Goal: Information Seeking & Learning: Learn about a topic

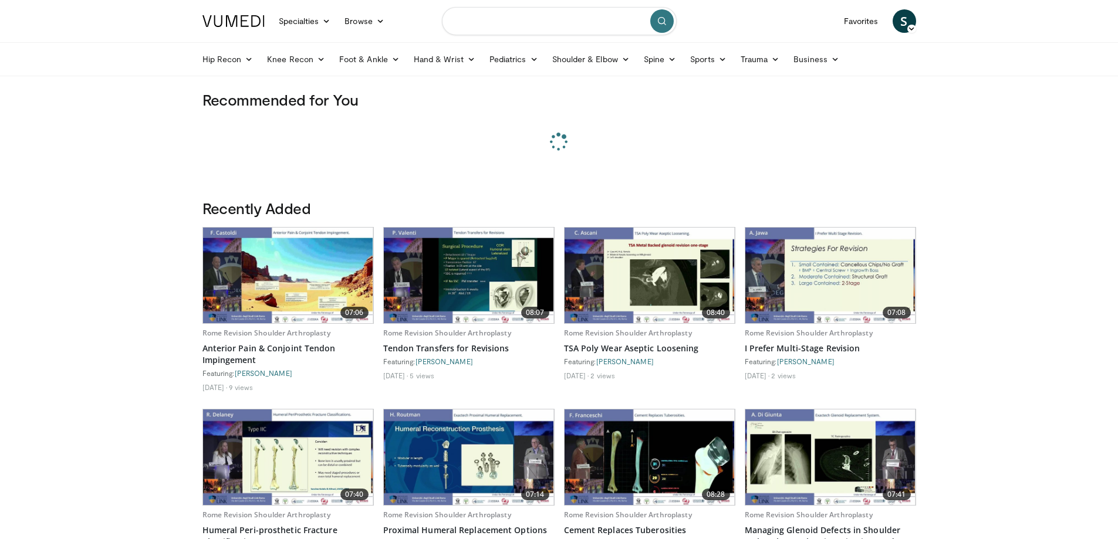
click at [533, 21] on input "Search topics, interventions" at bounding box center [559, 21] width 235 height 28
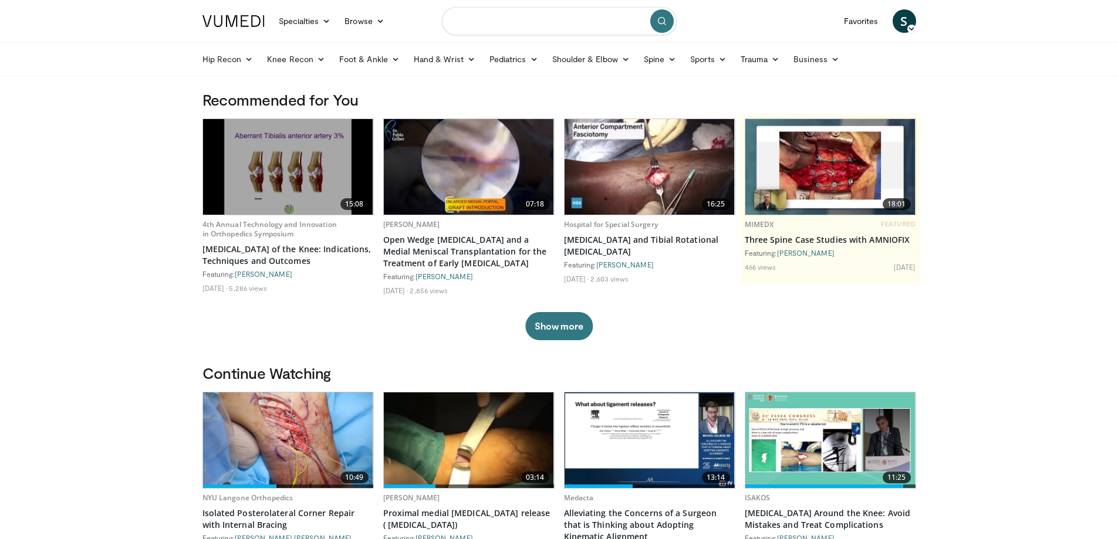
click at [481, 21] on input "Search topics, interventions" at bounding box center [559, 21] width 235 height 28
type input "**********"
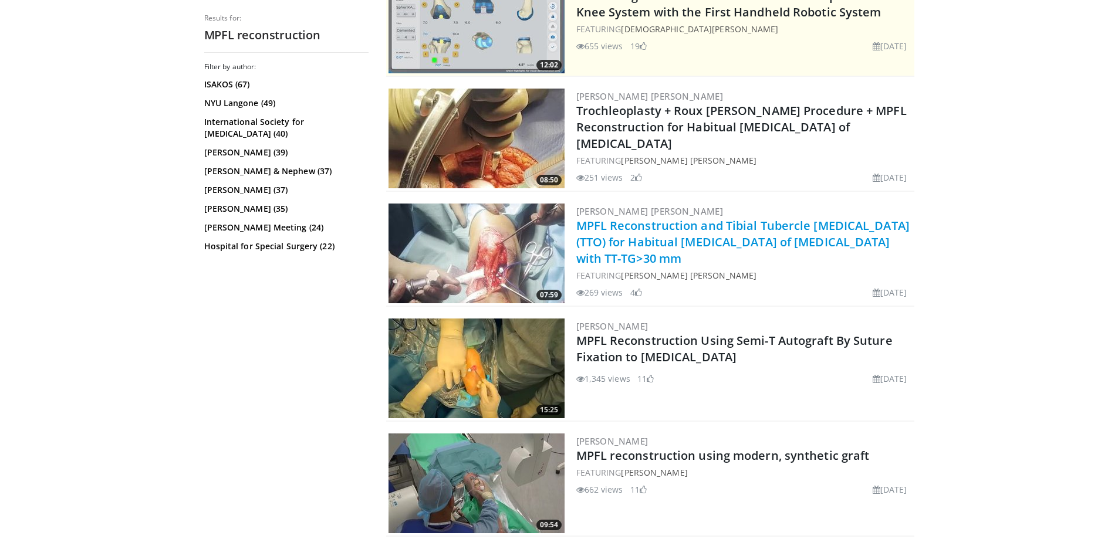
scroll to position [411, 0]
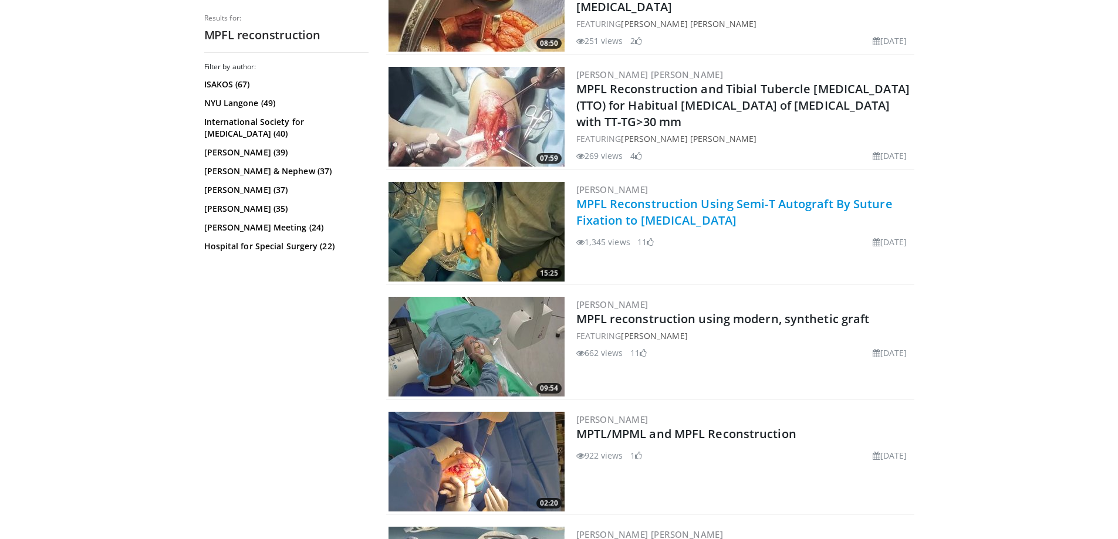
click at [717, 200] on link "MPFL Reconstruction Using Semi-T Autograft By Suture Fixation to [MEDICAL_DATA]" at bounding box center [734, 212] width 316 height 32
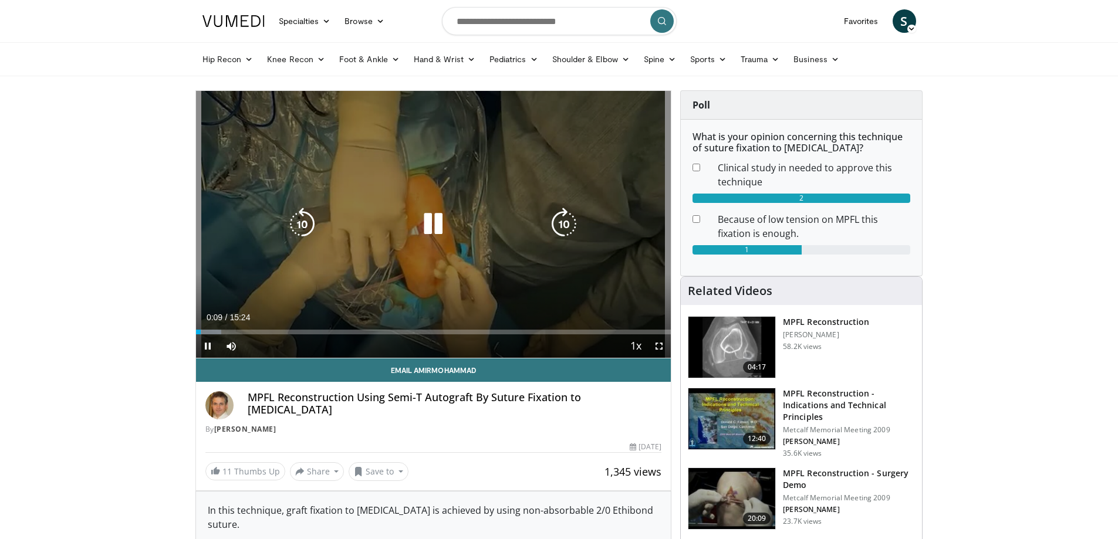
click at [433, 237] on icon "Video Player" at bounding box center [433, 224] width 33 height 33
click at [417, 221] on icon "Video Player" at bounding box center [433, 224] width 33 height 33
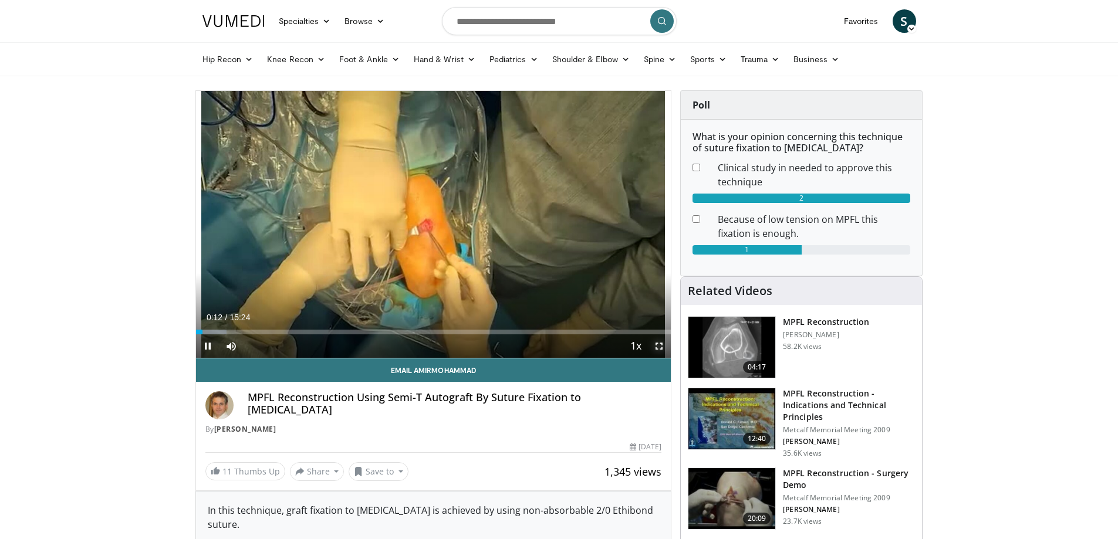
click at [664, 341] on span "Video Player" at bounding box center [658, 346] width 23 height 23
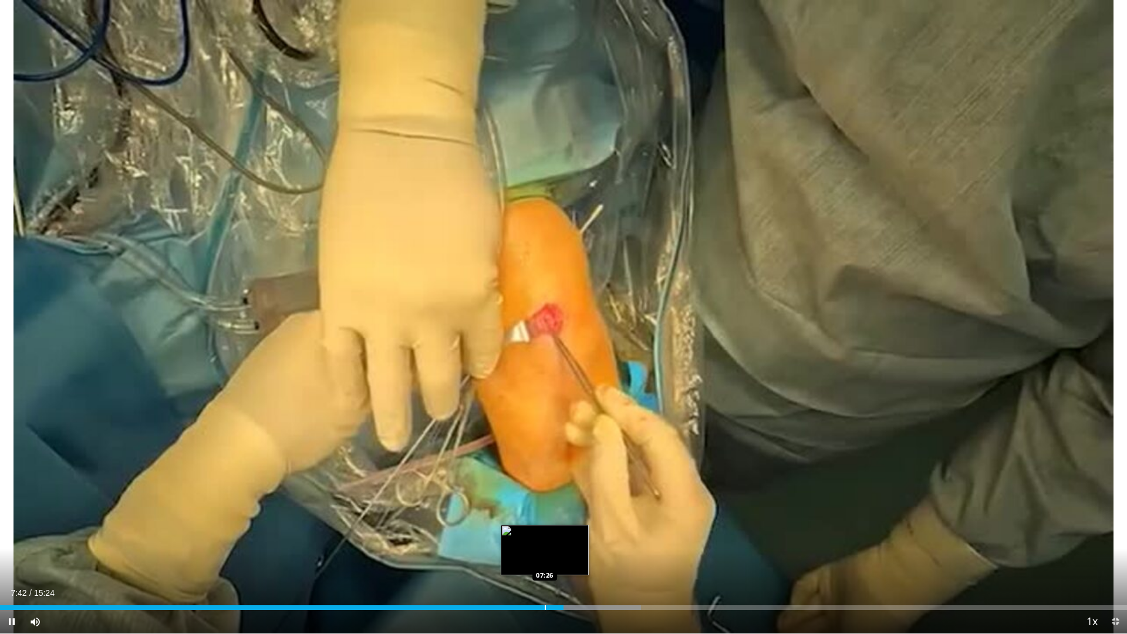
click at [544, 539] on div "Loaded : 56.85% 07:42 07:26" at bounding box center [563, 604] width 1127 height 11
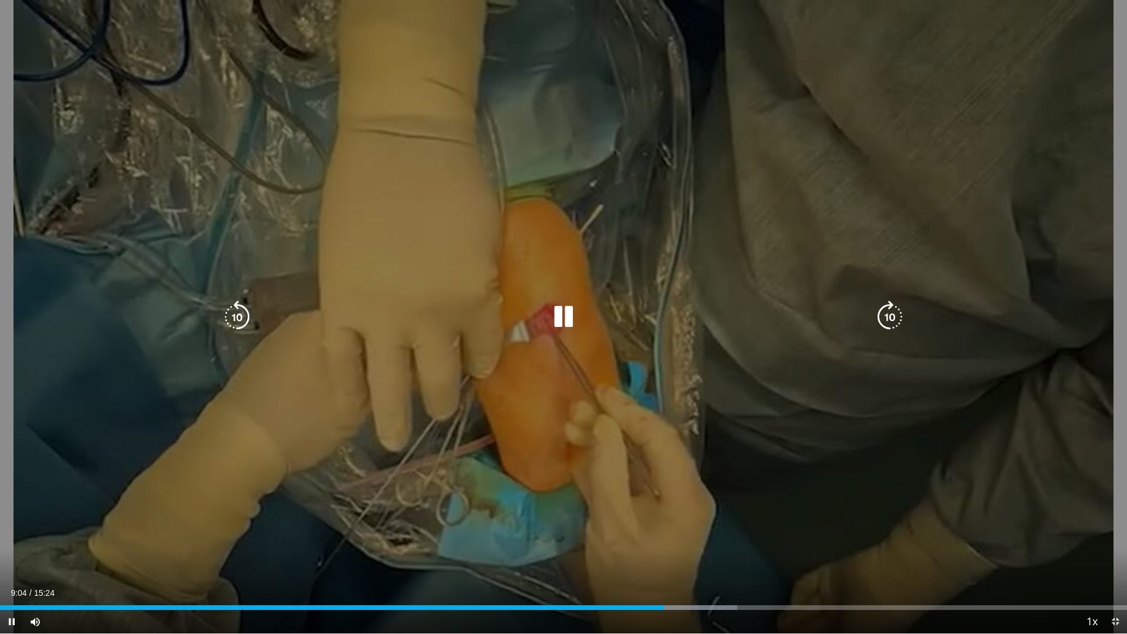
click at [563, 467] on div "10 seconds Tap to unmute" at bounding box center [563, 316] width 1127 height 633
click at [564, 466] on div "10 seconds Tap to unmute" at bounding box center [563, 316] width 1127 height 633
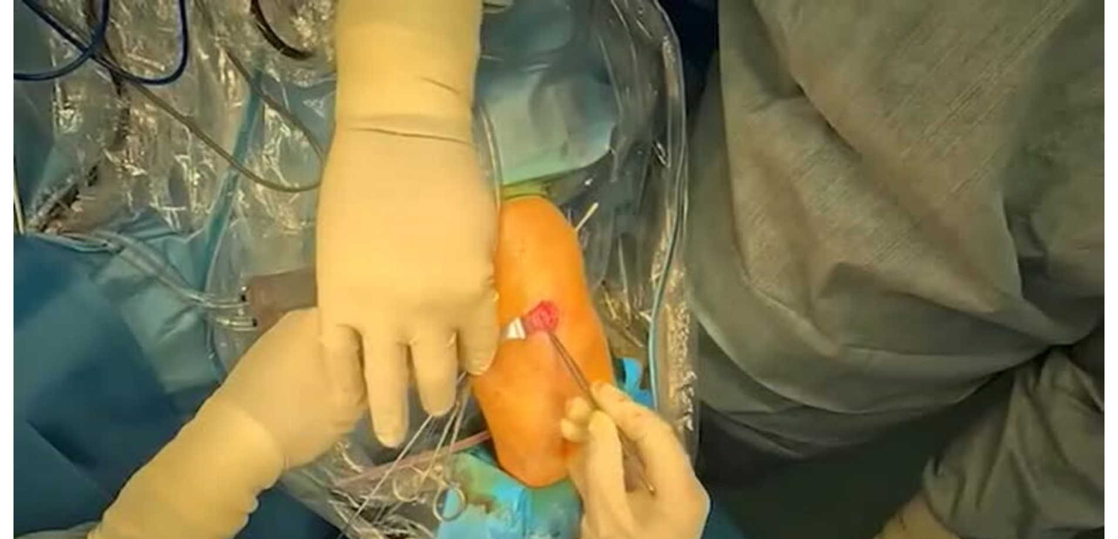
scroll to position [685, 0]
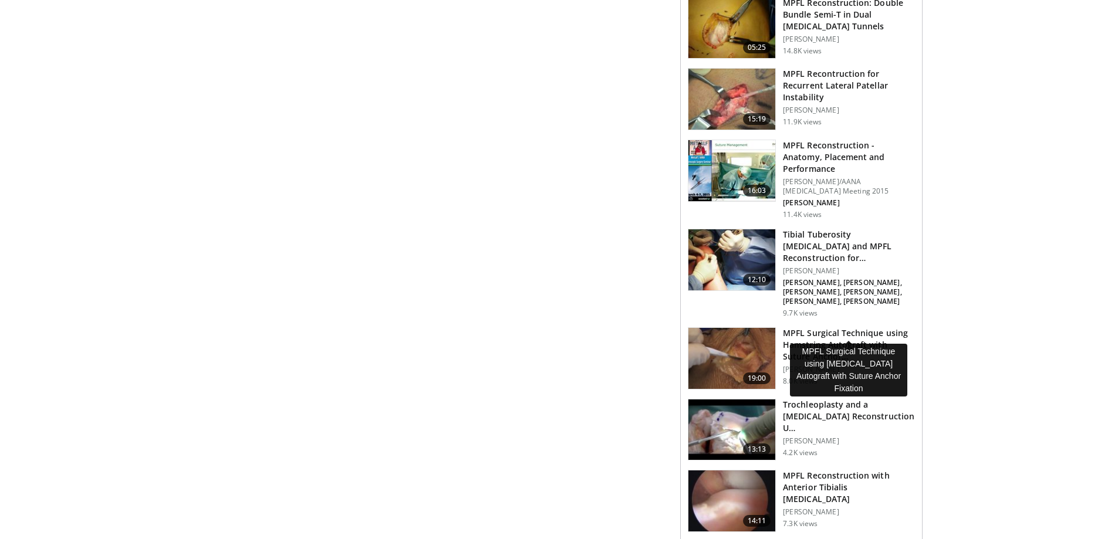
click at [881, 327] on h3 "MPFL Surgical Technique using Hamstring Autograft with Suture Anchor…" at bounding box center [849, 344] width 132 height 35
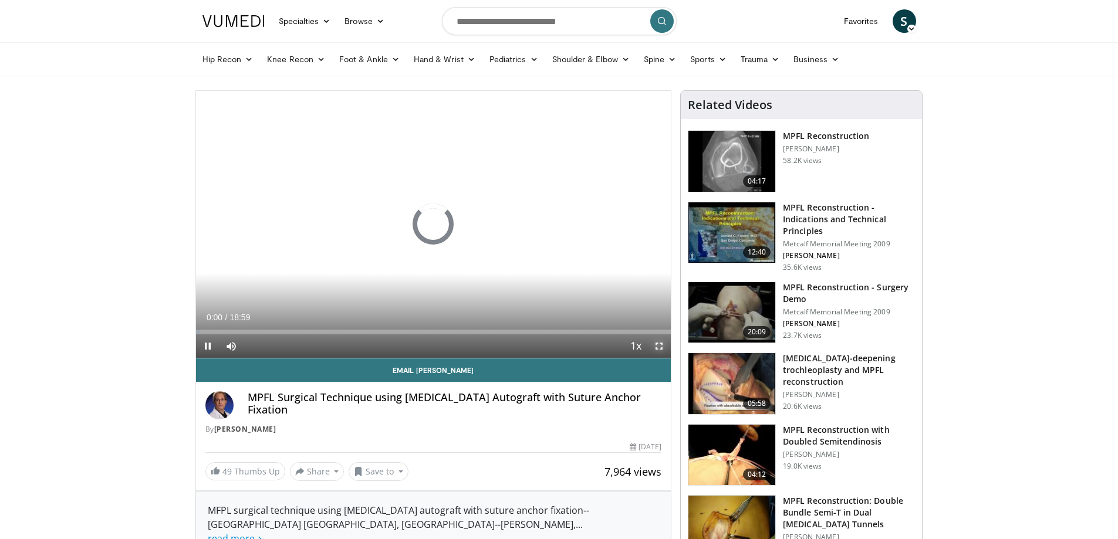
click at [658, 350] on span "Video Player" at bounding box center [658, 346] width 23 height 23
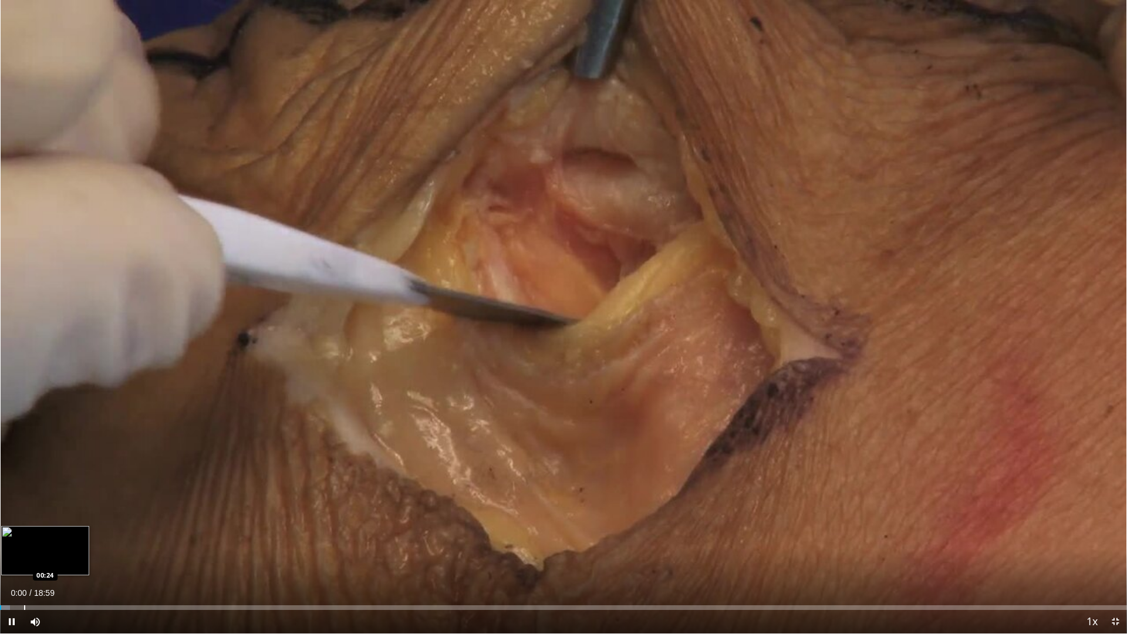
click at [23, 539] on div "Loaded : 0.88% 00:01 00:24" at bounding box center [563, 604] width 1127 height 11
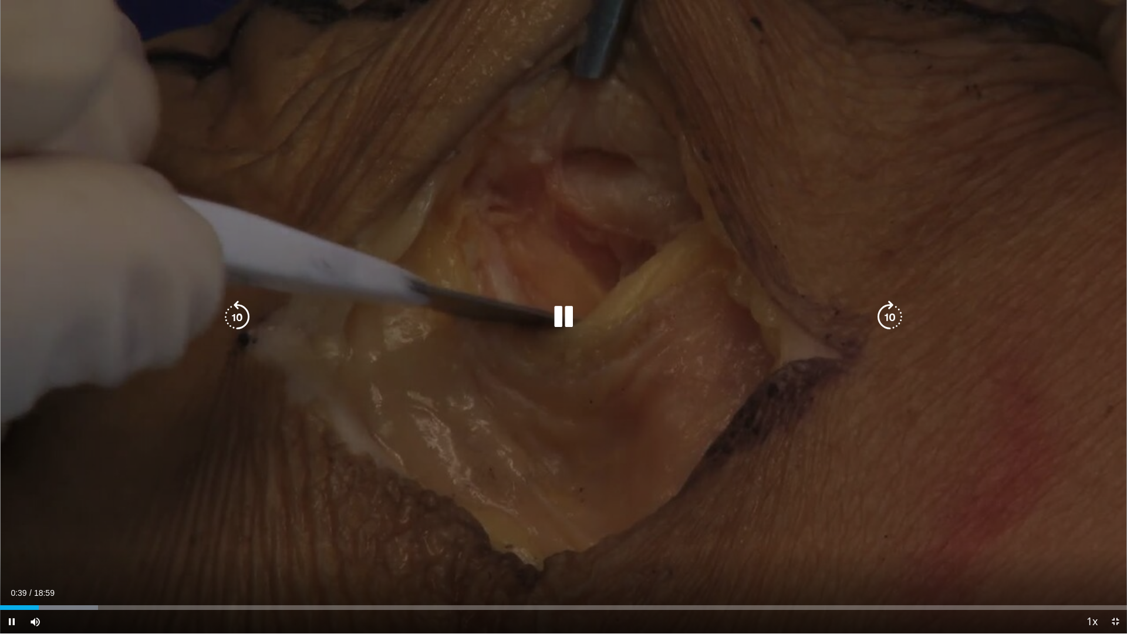
click at [709, 303] on div "10 seconds Tap to unmute" at bounding box center [563, 316] width 1127 height 633
click at [566, 308] on icon "Video Player" at bounding box center [563, 316] width 33 height 33
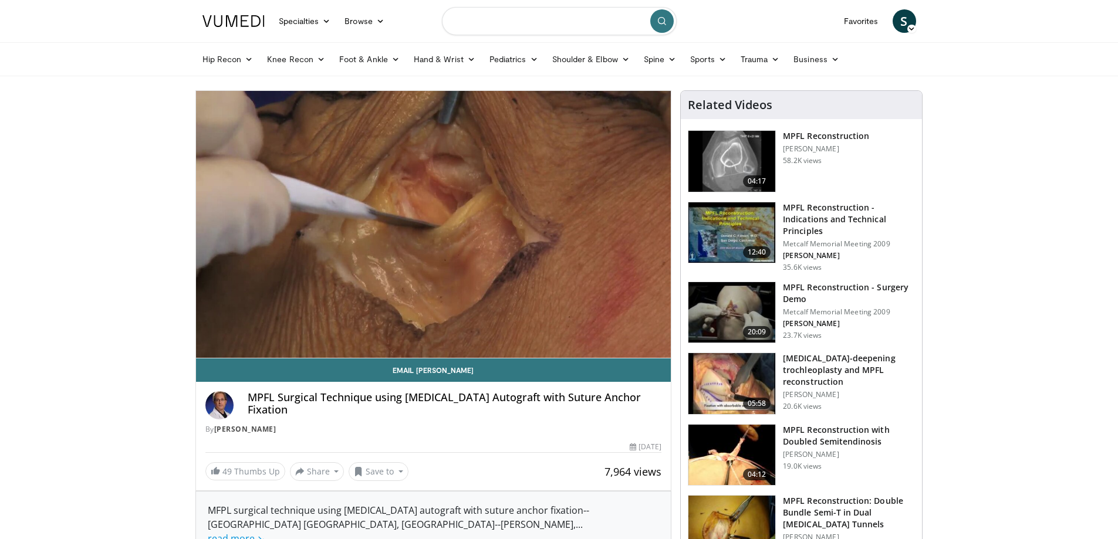
click at [583, 21] on input "Search topics, interventions" at bounding box center [559, 21] width 235 height 28
type input "**********"
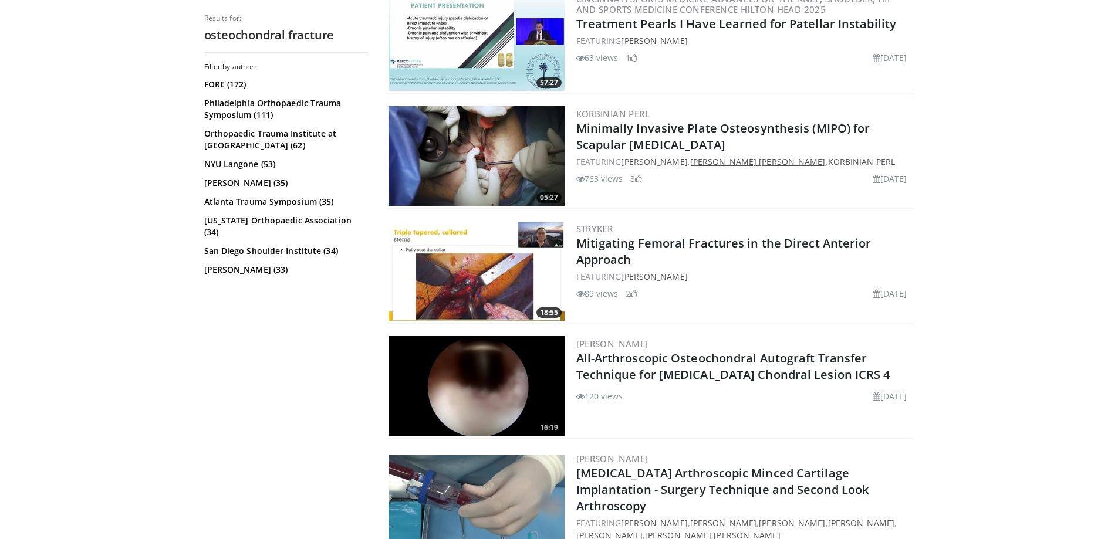
scroll to position [2848, 0]
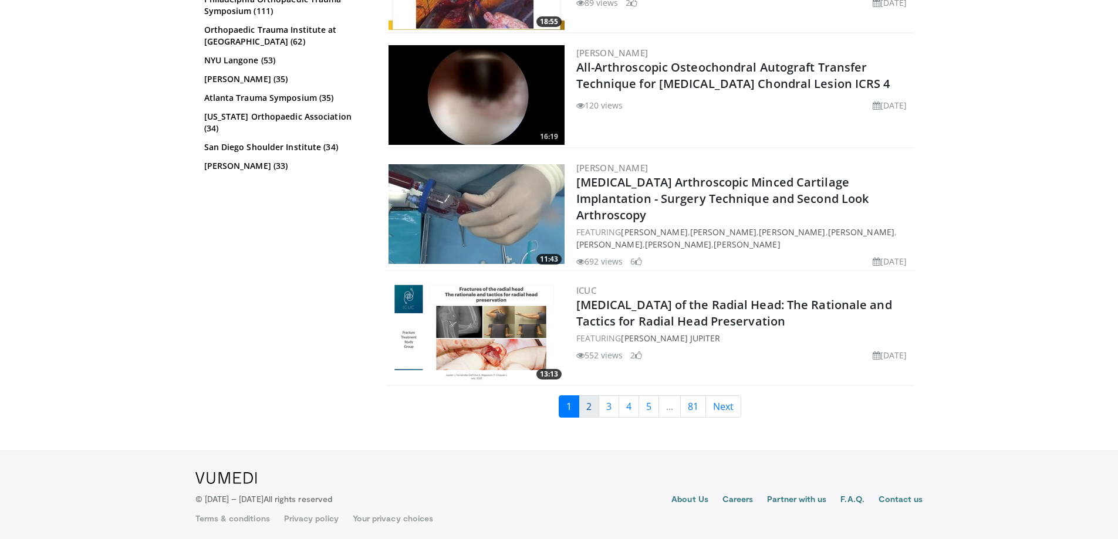
click at [590, 398] on link "2" at bounding box center [589, 407] width 21 height 22
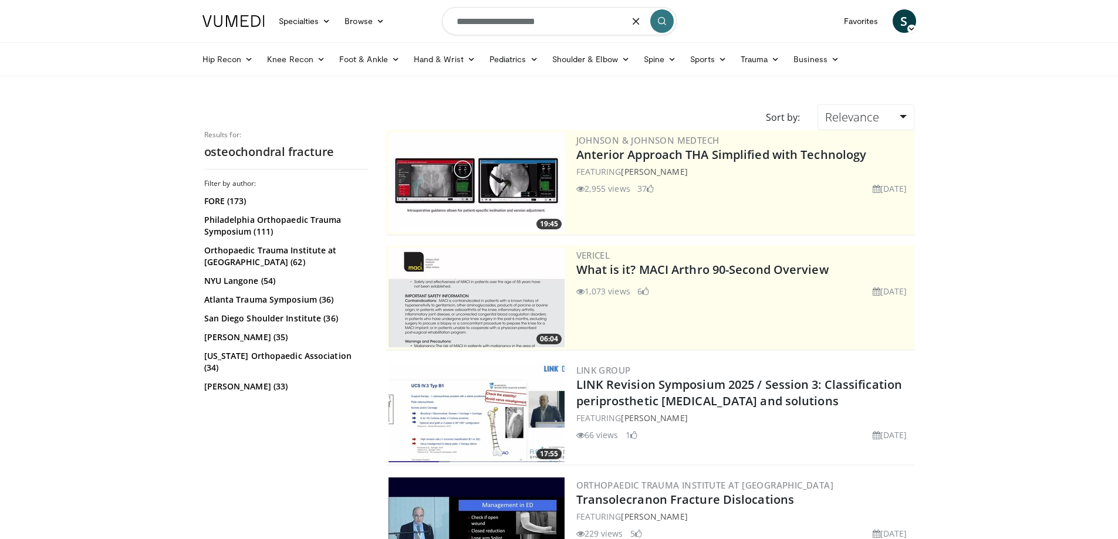
click at [571, 18] on input "**********" at bounding box center [559, 21] width 235 height 28
type input "**********"
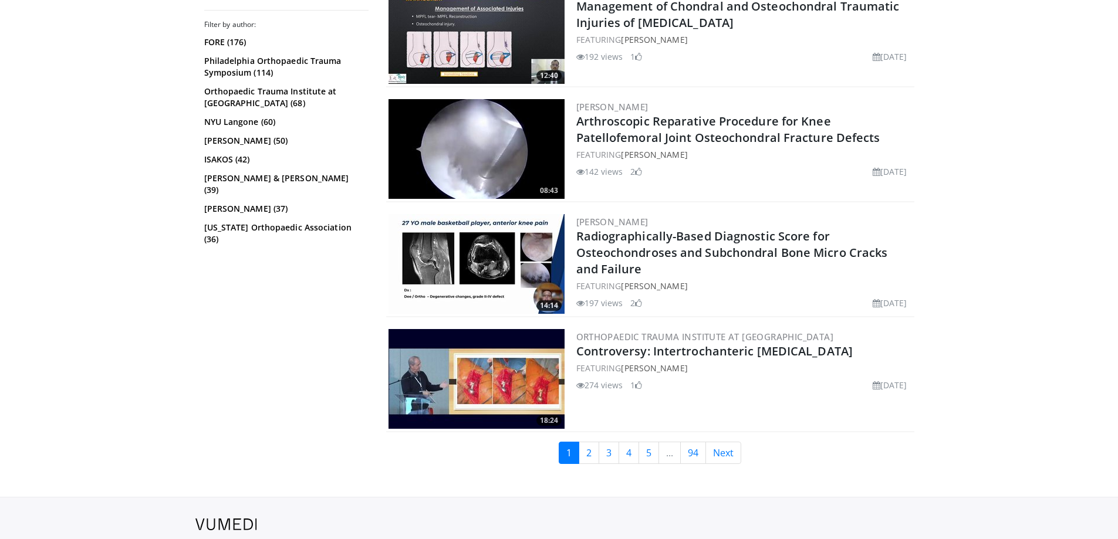
scroll to position [2730, 0]
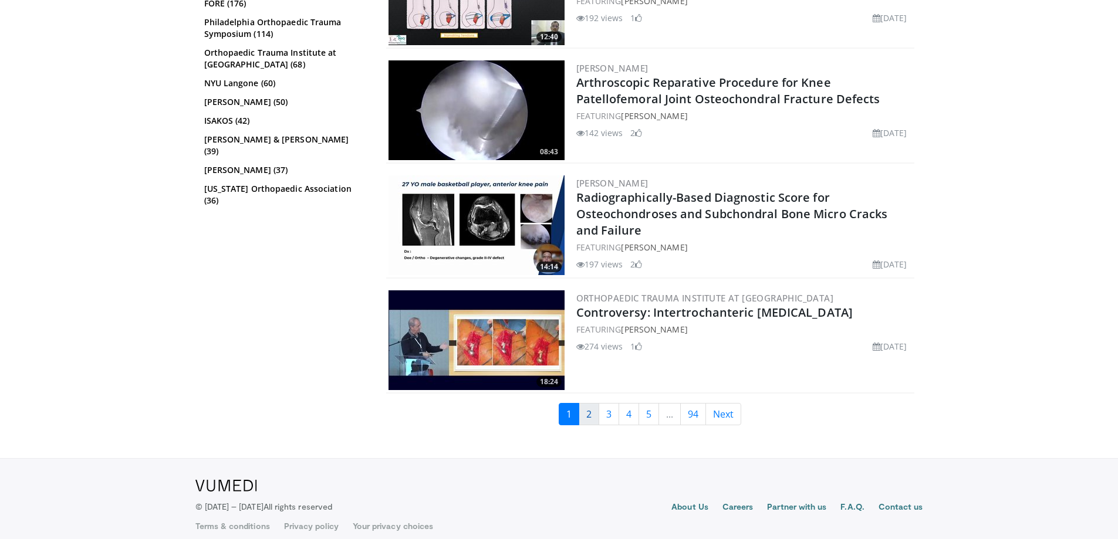
click at [587, 403] on link "2" at bounding box center [589, 414] width 21 height 22
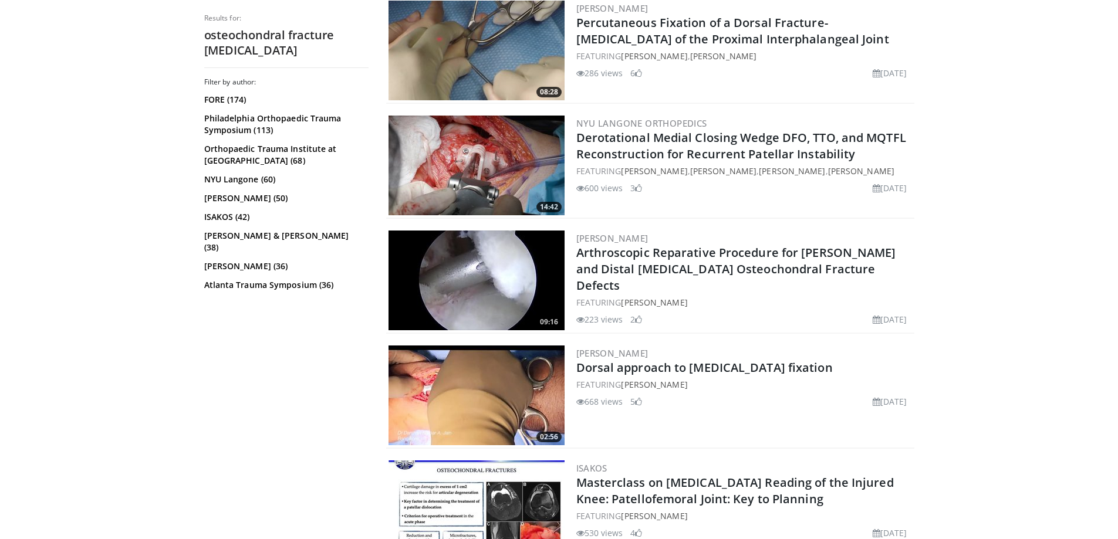
scroll to position [1232, 0]
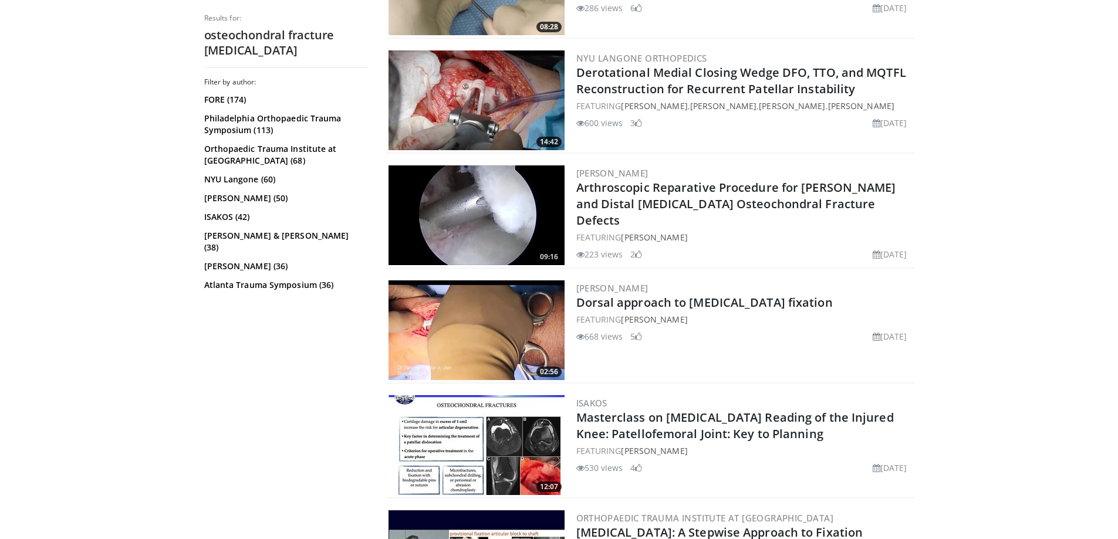
click at [1011, 321] on body "Specialties Adult & Family Medicine Allergy, [MEDICAL_DATA], Immunology Anesthe…" at bounding box center [559, 402] width 1118 height 3269
click at [982, 308] on body "Specialties Adult & Family Medicine Allergy, [MEDICAL_DATA], Immunology Anesthe…" at bounding box center [559, 402] width 1118 height 3269
click at [972, 310] on body "Specialties Adult & Family Medicine Allergy, [MEDICAL_DATA], Immunology Anesthe…" at bounding box center [559, 402] width 1118 height 3269
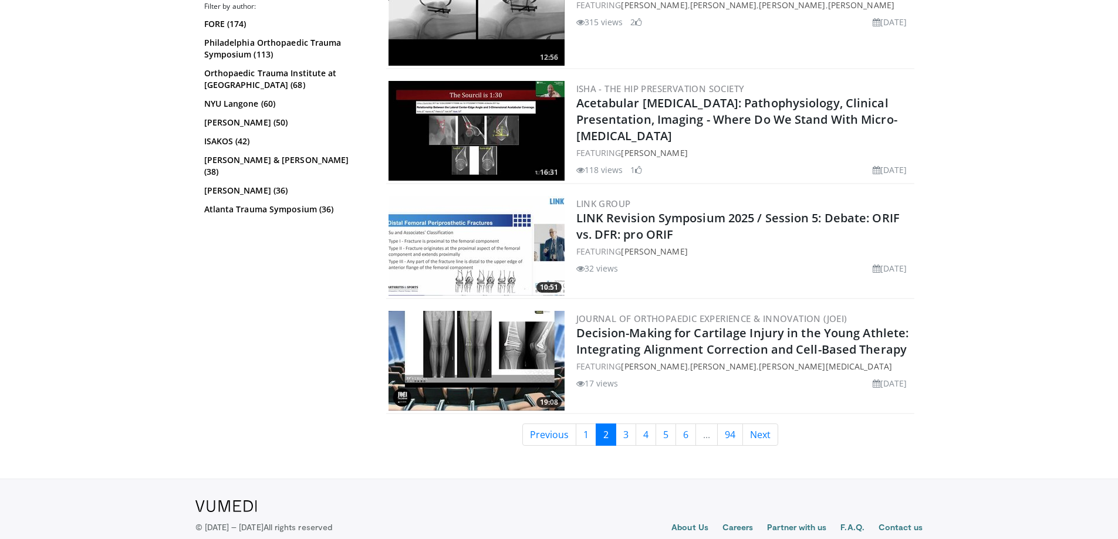
scroll to position [2737, 0]
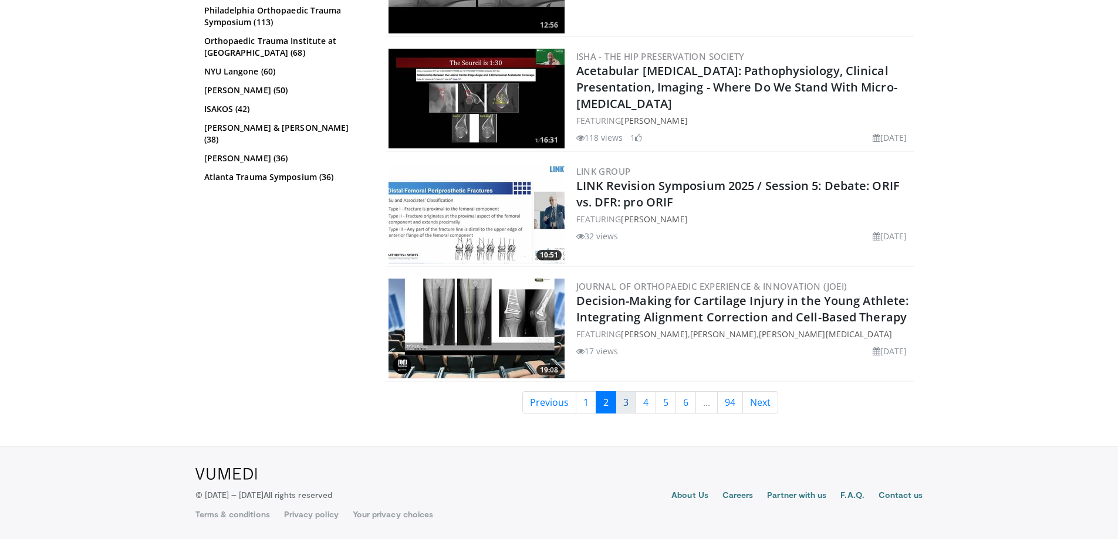
click at [621, 397] on link "3" at bounding box center [626, 402] width 21 height 22
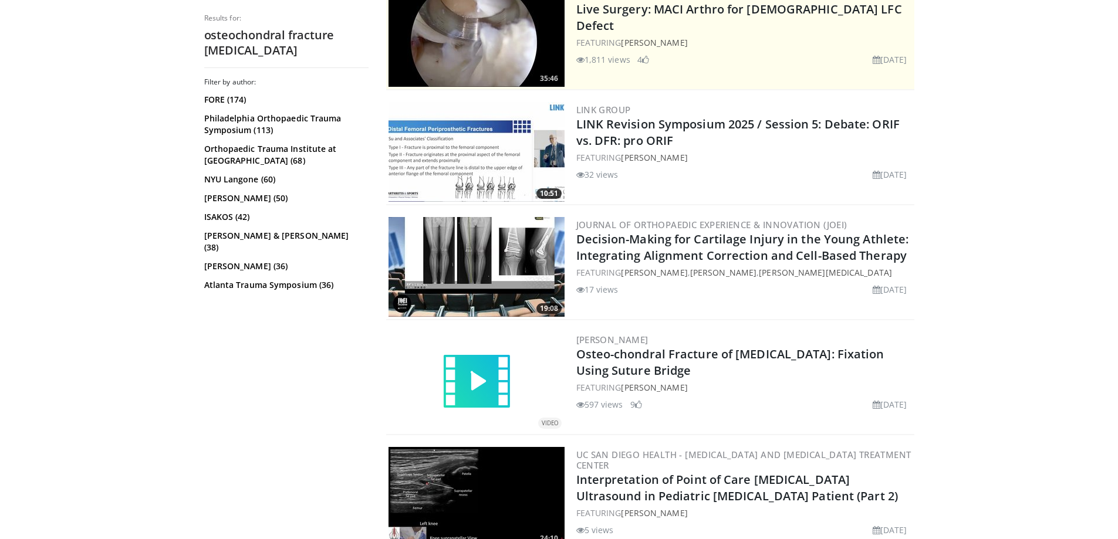
scroll to position [274, 0]
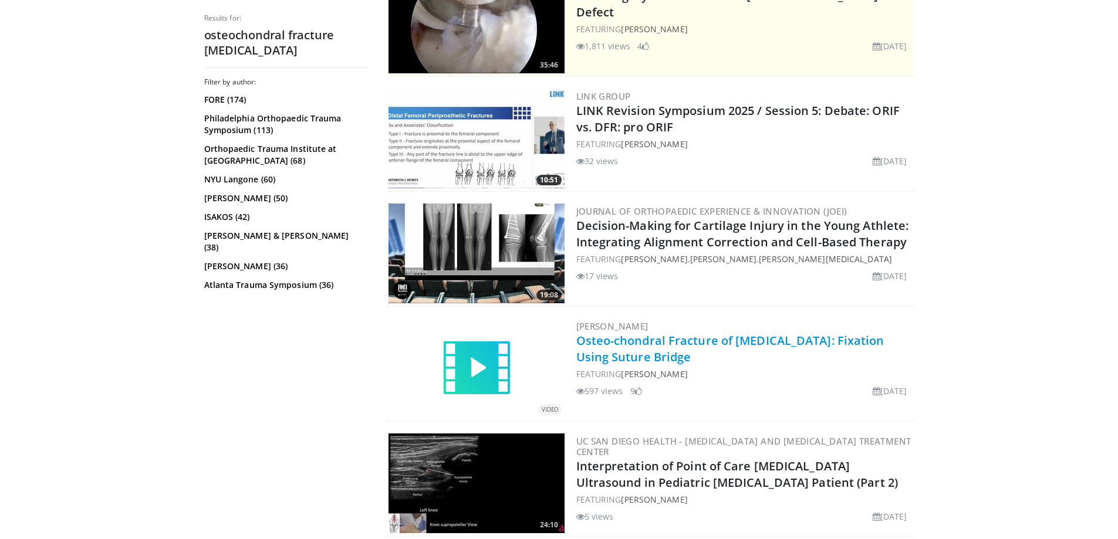
click at [787, 338] on link "Osteo-chondral Fracture of Patella: Fixation Using Suture Bridge" at bounding box center [730, 349] width 308 height 32
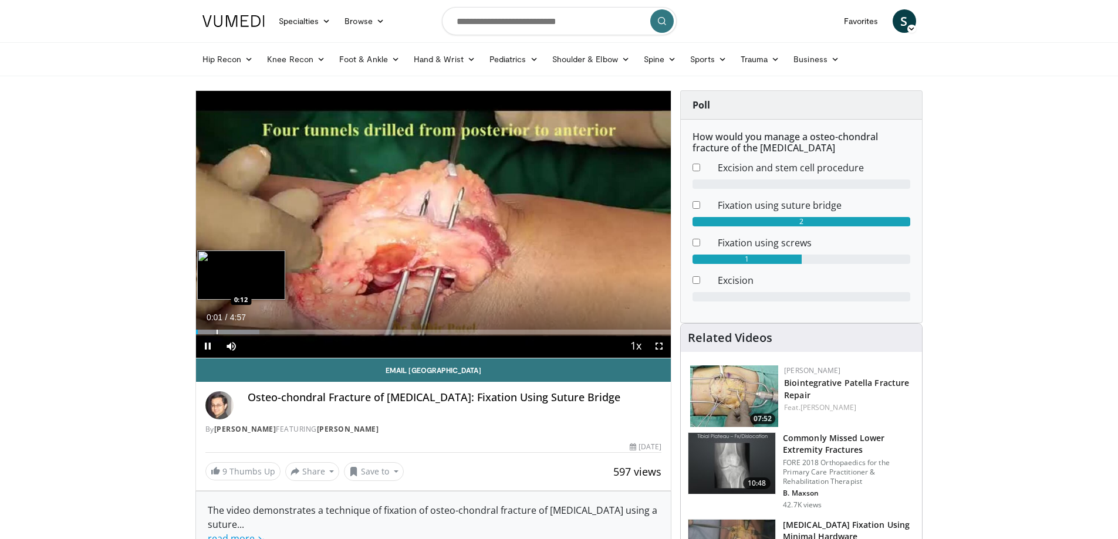
click at [217, 329] on div "Loaded : 13.42% 0:01 0:12" at bounding box center [433, 328] width 475 height 11
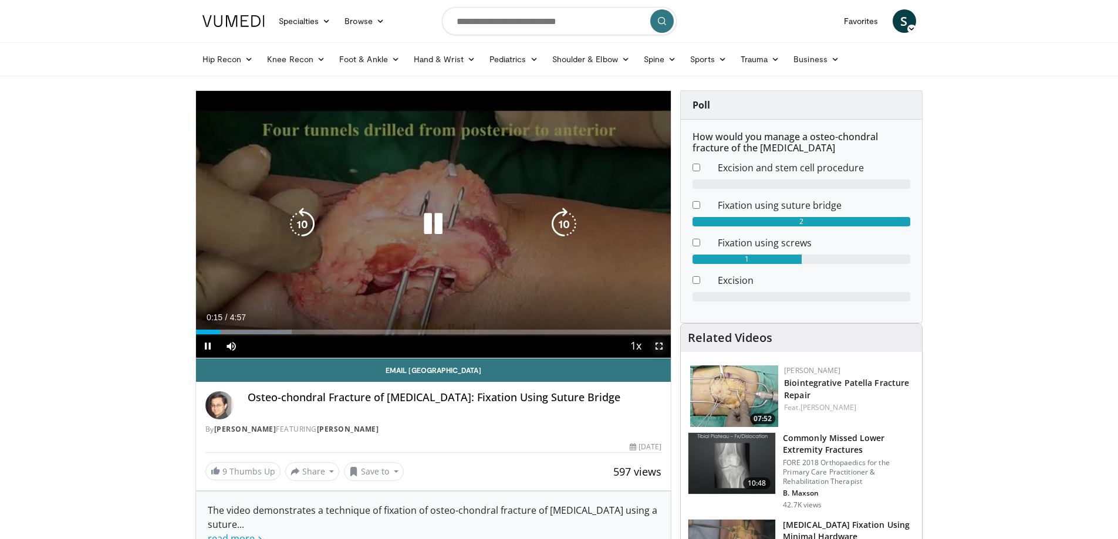
drag, startPoint x: 660, startPoint y: 348, endPoint x: 660, endPoint y: 414, distance: 65.7
click at [660, 345] on span "Video Player" at bounding box center [658, 346] width 23 height 23
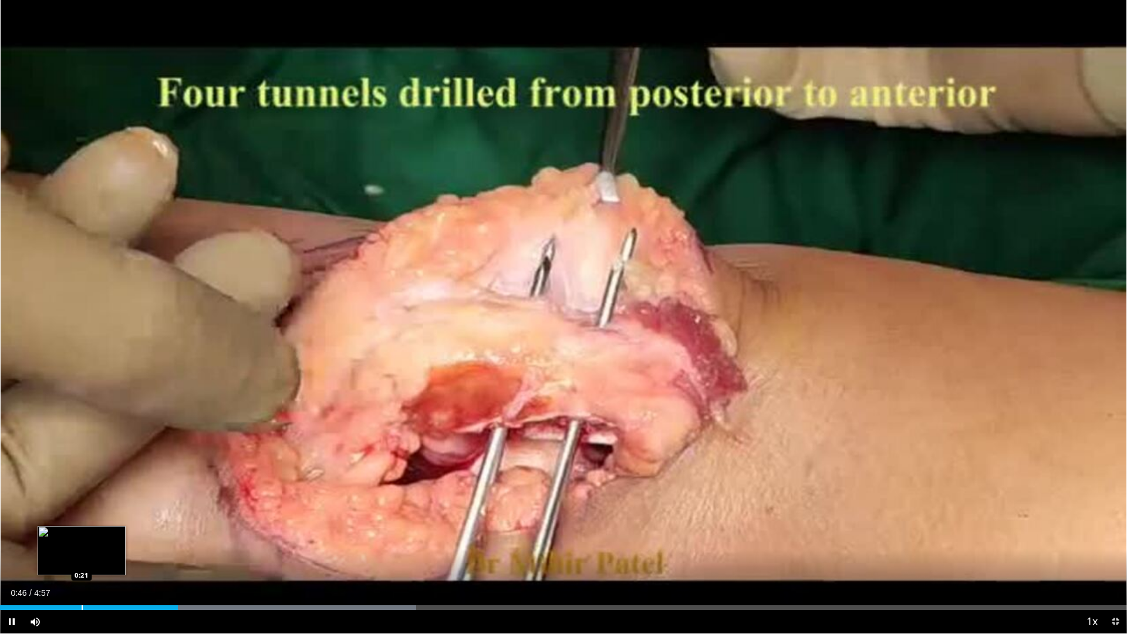
click at [81, 539] on div "Loaded : 36.93% 0:46 0:21" at bounding box center [563, 604] width 1127 height 11
drag, startPoint x: 50, startPoint y: 599, endPoint x: 45, endPoint y: 609, distance: 11.3
click at [47, 539] on div "Loaded : 36.93% 0:23 0:13" at bounding box center [563, 604] width 1127 height 11
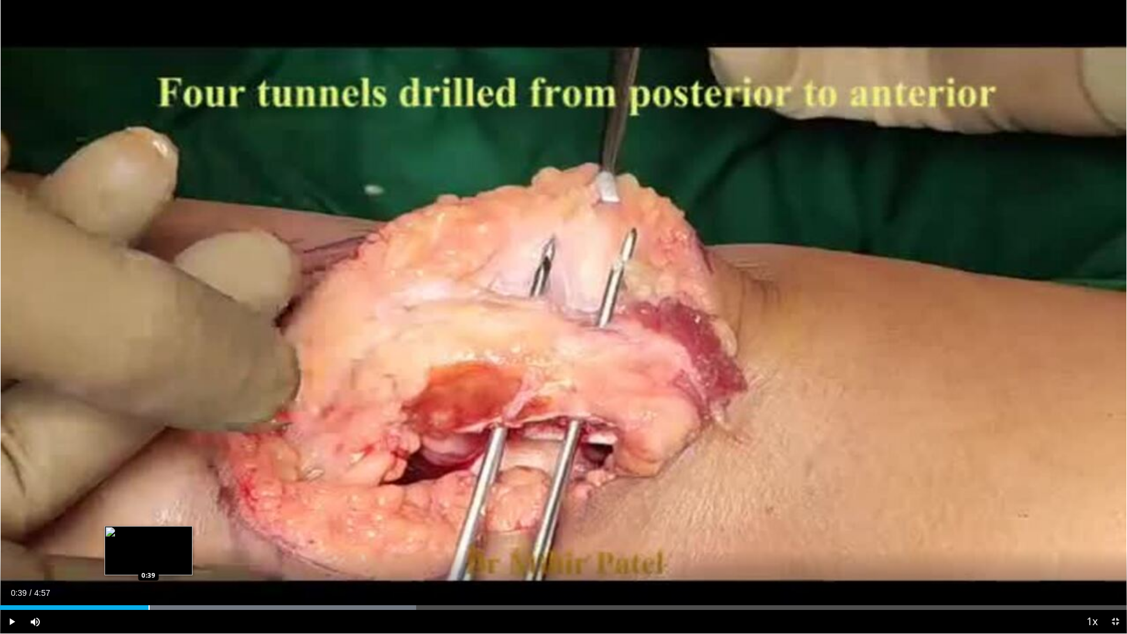
click at [148, 539] on div "Loaded : 36.93% 0:39 0:39" at bounding box center [563, 604] width 1127 height 11
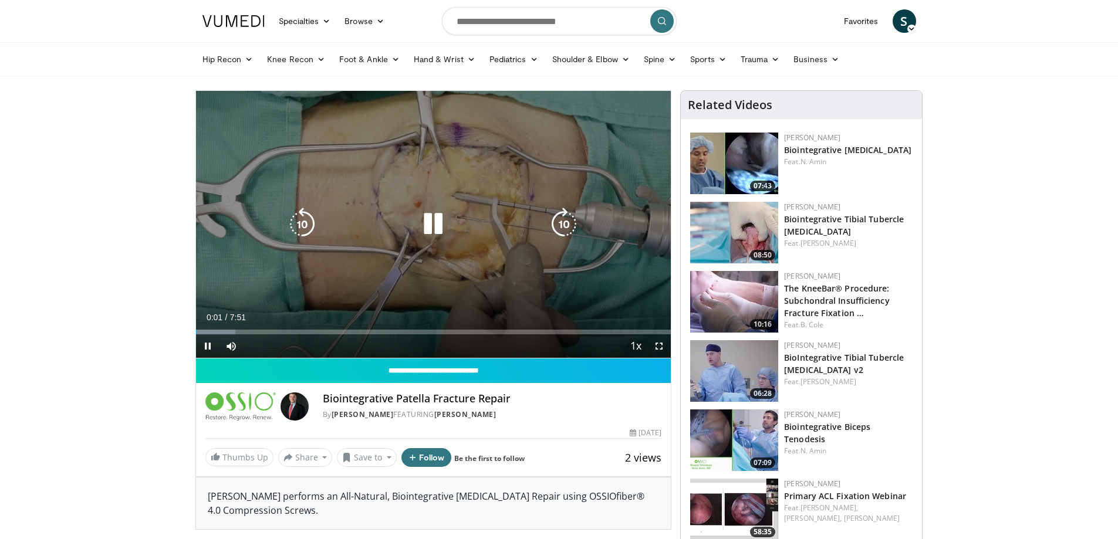
click at [421, 251] on div "10 seconds Tap to unmute" at bounding box center [433, 224] width 475 height 267
click at [435, 212] on icon "Video Player" at bounding box center [433, 224] width 33 height 33
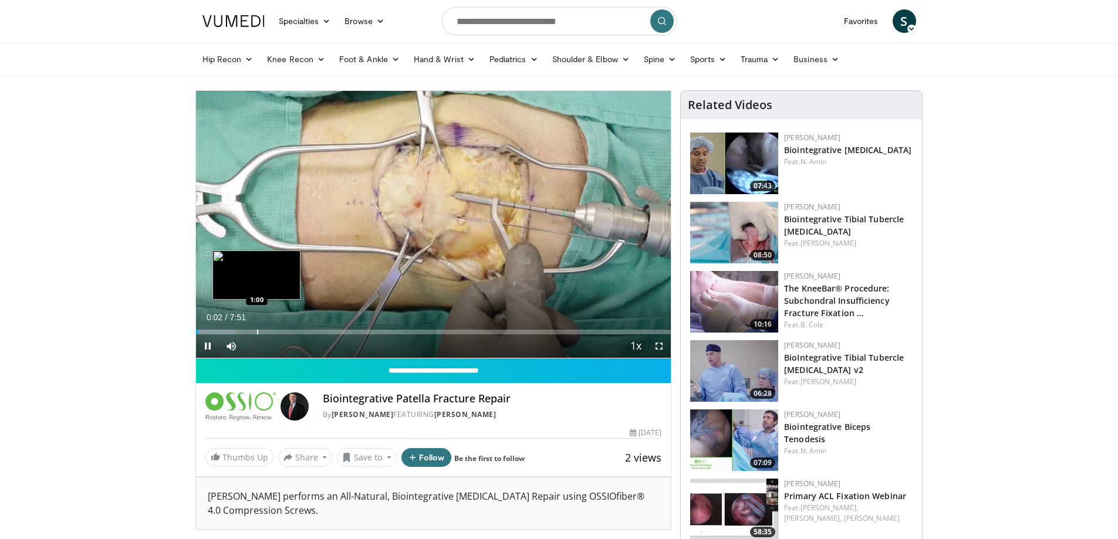
click at [258, 332] on div "Progress Bar" at bounding box center [257, 332] width 1 height 5
